Goal: Task Accomplishment & Management: Use online tool/utility

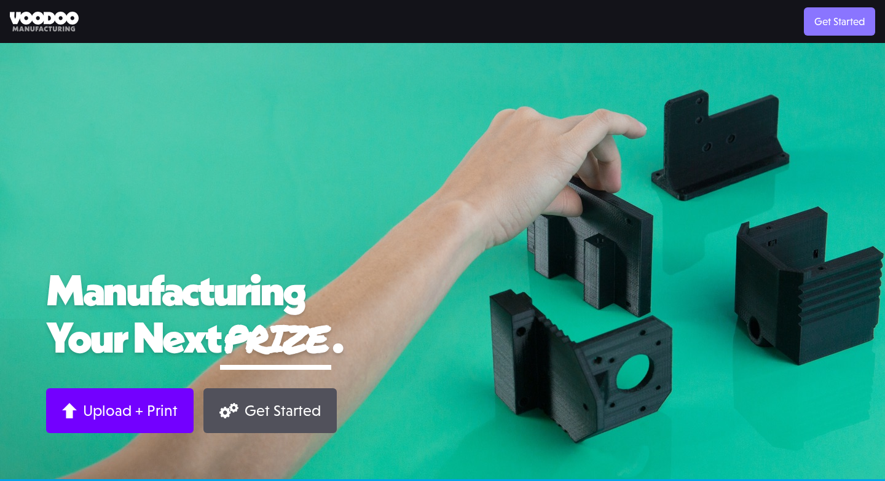
click at [841, 27] on link "Get Started" at bounding box center [839, 21] width 71 height 28
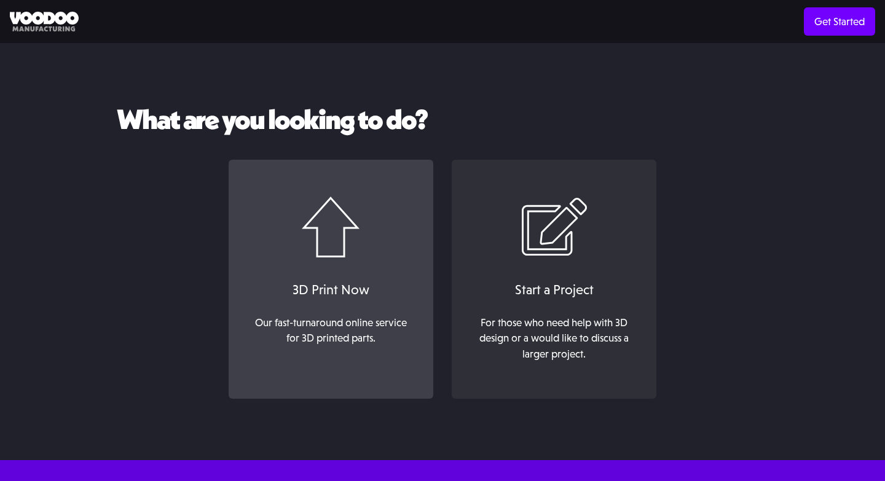
click at [357, 294] on div "3D Print Now" at bounding box center [331, 290] width 180 height 20
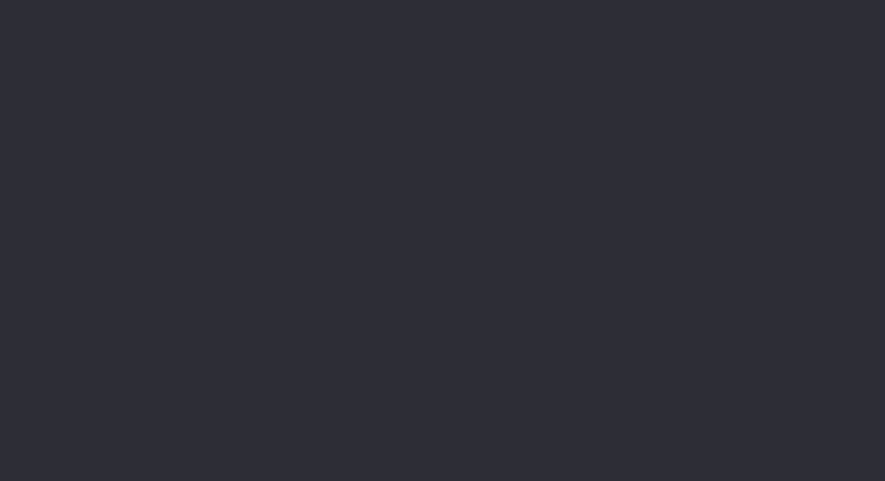
scroll to position [192, 0]
